Goal: Find specific page/section: Find specific page/section

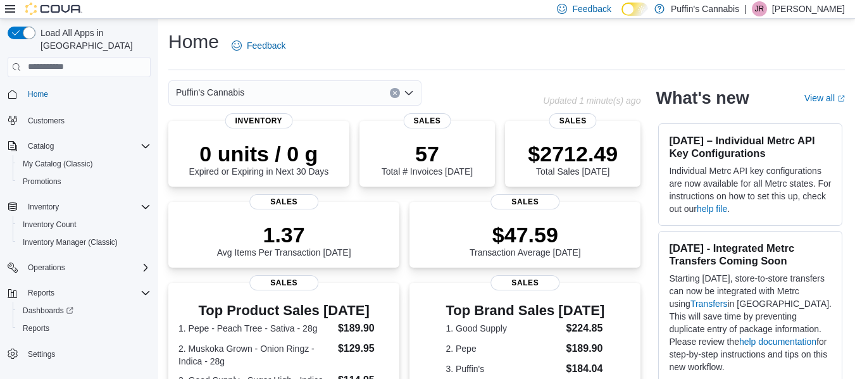
click at [468, 98] on div "Puffin's Cannabis" at bounding box center [355, 92] width 375 height 25
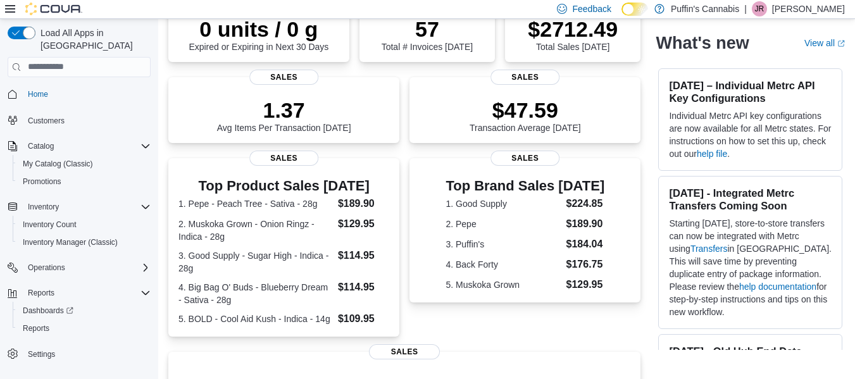
scroll to position [127, 0]
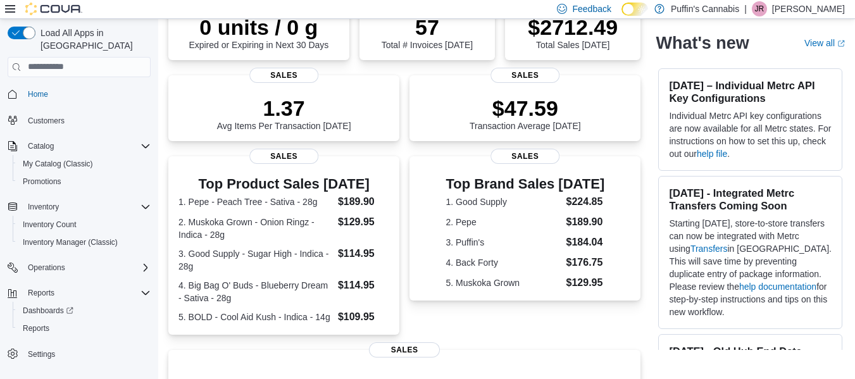
click at [415, 148] on div "0 units / 0 g Expired or Expiring in Next 30 Days Inventory 57 Total # Invoices…" at bounding box center [404, 300] width 472 height 612
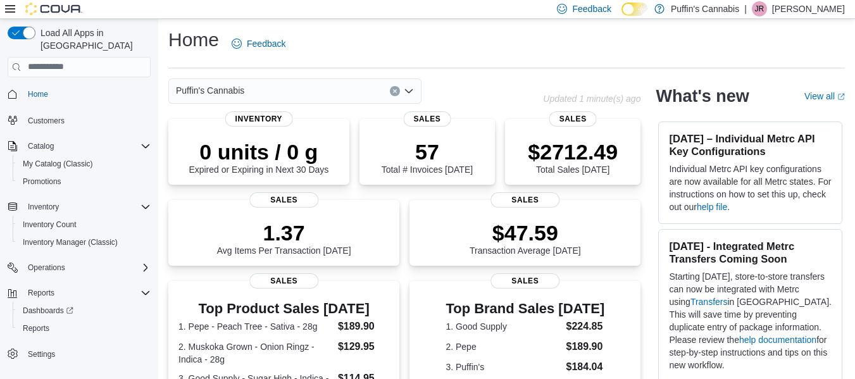
scroll to position [0, 0]
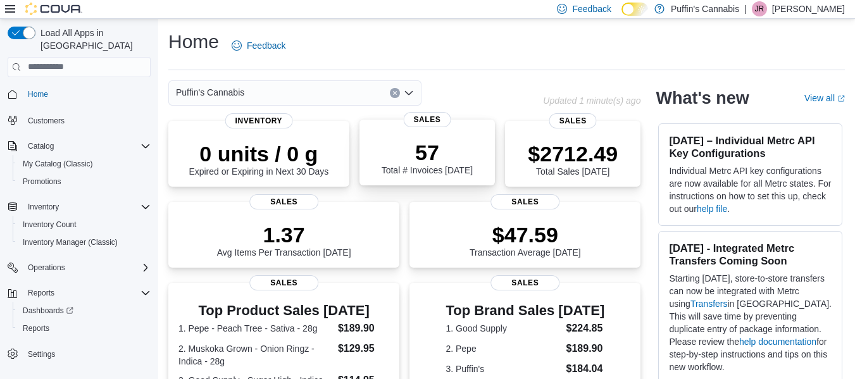
click at [465, 127] on div "57 Total # Invoices Today Sales" at bounding box center [427, 153] width 135 height 66
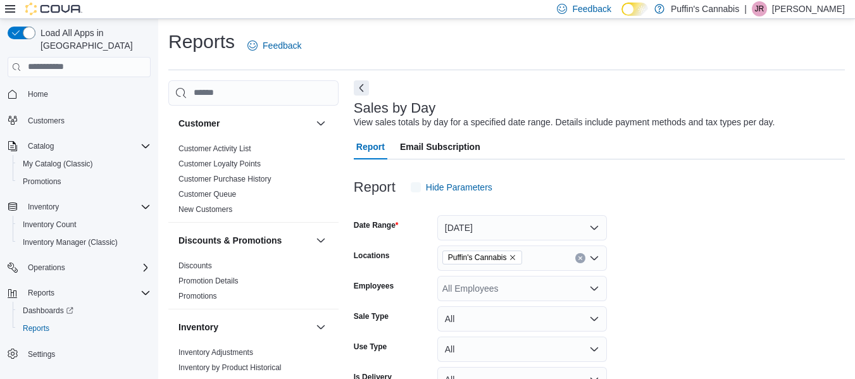
scroll to position [29, 0]
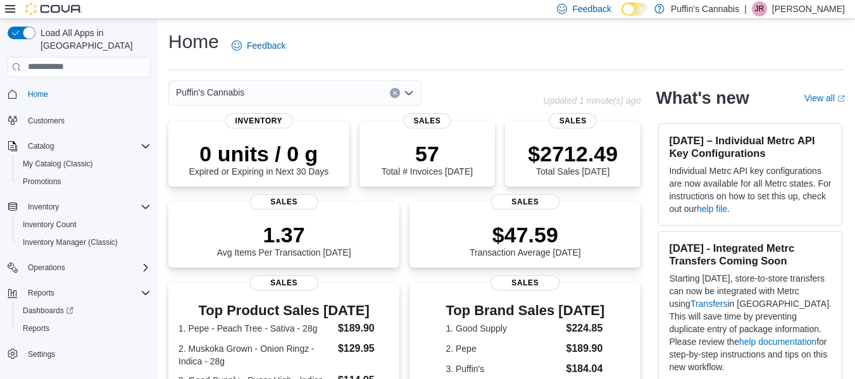
click at [503, 94] on div "Puffin's Cannabis" at bounding box center [355, 92] width 375 height 25
click at [496, 70] on div "Home Feedback Puffin's Cannabis Updated 1 minute(s) ago 0 units / 0 g Expired o…" at bounding box center [506, 381] width 697 height 724
